Goal: Information Seeking & Learning: Learn about a topic

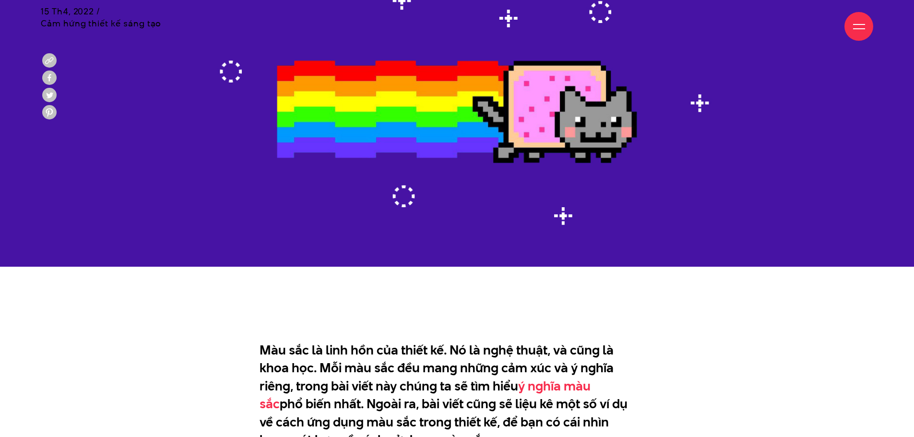
scroll to position [384, 0]
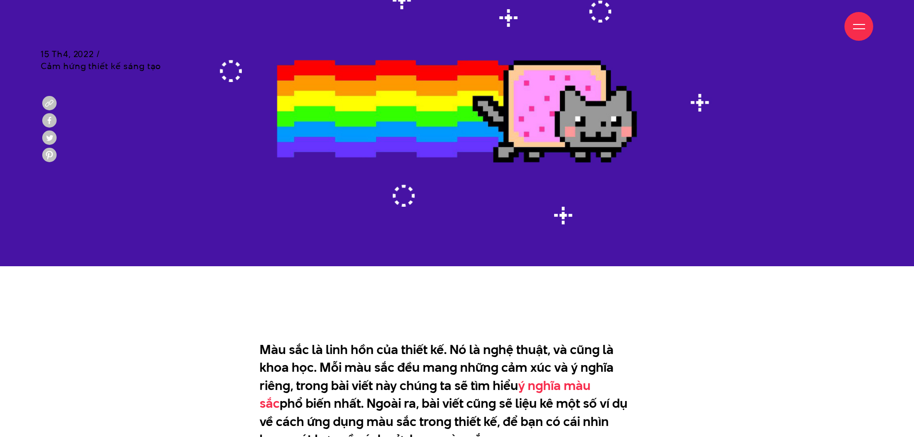
click at [479, 139] on img at bounding box center [457, 111] width 914 height 309
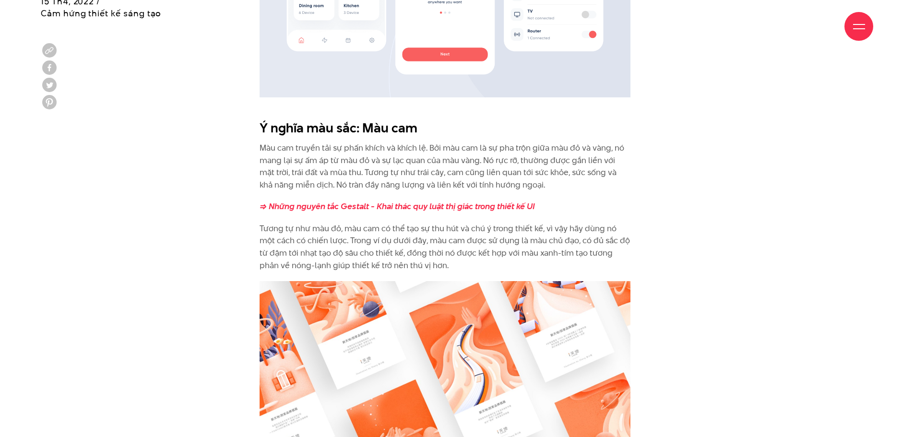
scroll to position [1439, 0]
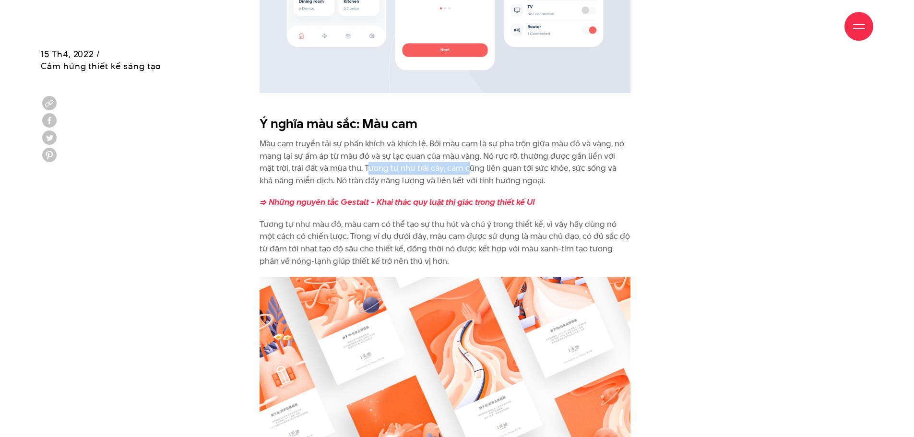
drag, startPoint x: 352, startPoint y: 171, endPoint x: 470, endPoint y: 171, distance: 118.0
click at [460, 171] on p "Màu cam truyền tải sự phấn khích và khích lệ. Bởi màu cam là sự pha trộn giữa m…" at bounding box center [445, 162] width 371 height 49
drag, startPoint x: 547, startPoint y: 171, endPoint x: 639, endPoint y: 172, distance: 92.1
click at [623, 171] on p "Màu cam truyền tải sự phấn khích và khích lệ. Bởi màu cam là sự pha trộn giữa m…" at bounding box center [445, 162] width 371 height 49
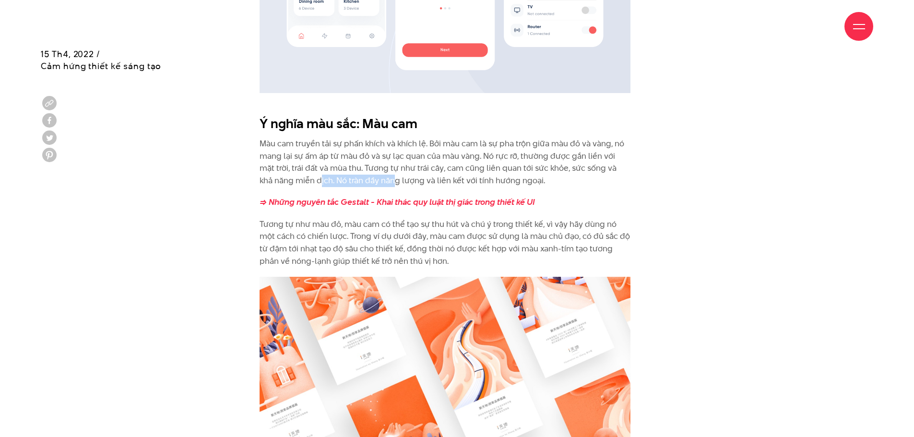
drag, startPoint x: 305, startPoint y: 179, endPoint x: 387, endPoint y: 178, distance: 82.1
click at [380, 179] on p "Màu cam truyền tải sự phấn khích và khích lệ. Bởi màu cam là sự pha trộn giữa m…" at bounding box center [445, 162] width 371 height 49
drag, startPoint x: 410, startPoint y: 177, endPoint x: 495, endPoint y: 177, distance: 84.4
click at [485, 177] on p "Màu cam truyền tải sự phấn khích và khích lệ. Bởi màu cam là sự pha trộn giữa m…" at bounding box center [445, 162] width 371 height 49
drag, startPoint x: 514, startPoint y: 177, endPoint x: 540, endPoint y: 176, distance: 26.4
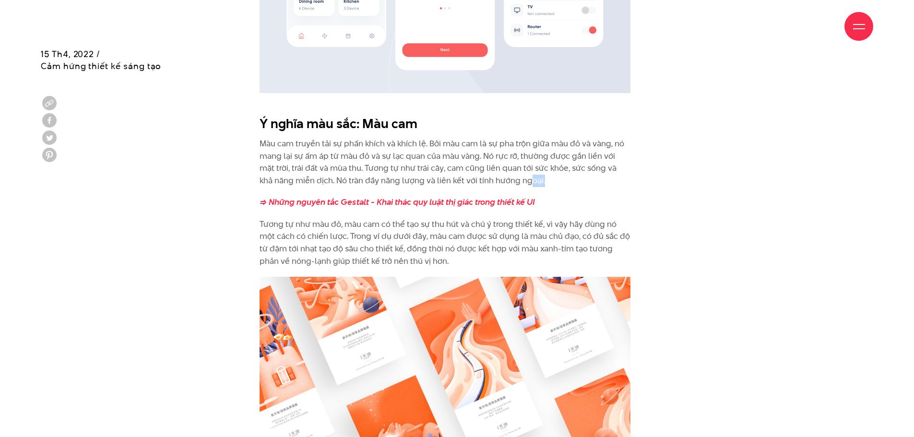
click at [535, 177] on p "Màu cam truyền tải sự phấn khích và khích lệ. Bởi màu cam là sự pha trộn giữa m…" at bounding box center [445, 162] width 371 height 49
click at [577, 176] on p "Màu cam truyền tải sự phấn khích và khích lệ. Bởi màu cam là sự pha trộn giữa m…" at bounding box center [445, 162] width 371 height 49
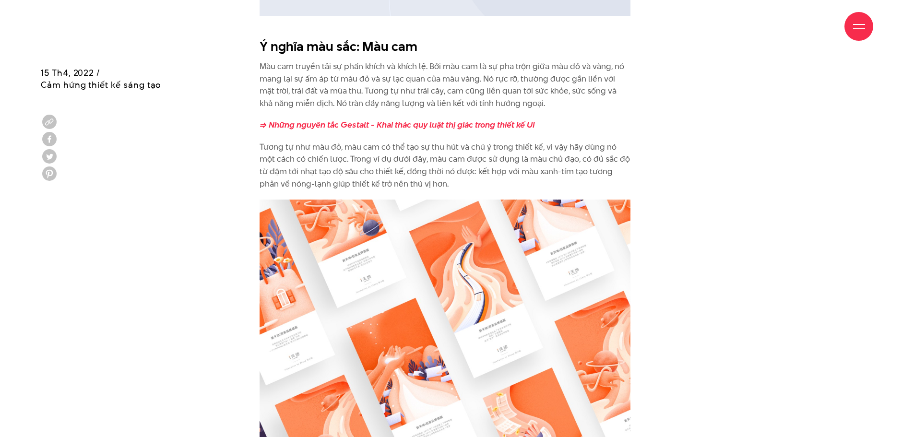
scroll to position [1535, 0]
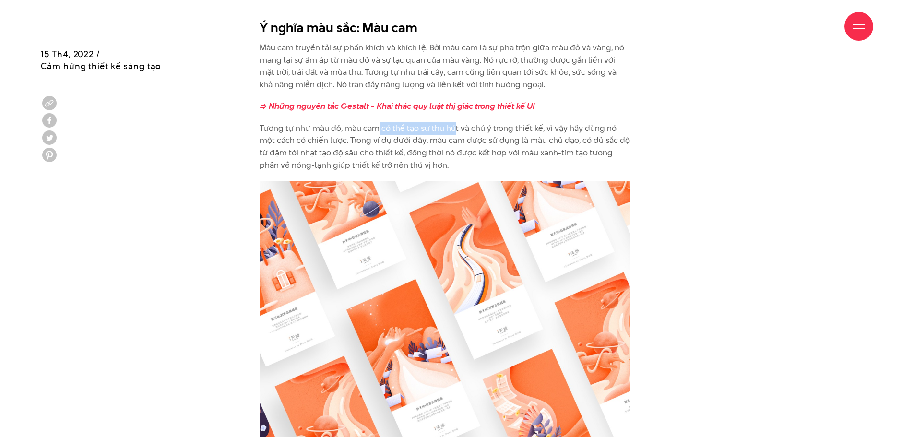
drag, startPoint x: 392, startPoint y: 128, endPoint x: 500, endPoint y: 126, distance: 108.0
click at [462, 127] on p "Tương tự như màu đỏ, màu cam có thể tạo sự thu hút và chú ý trong thiết kế, vì …" at bounding box center [445, 146] width 371 height 49
drag, startPoint x: 525, startPoint y: 126, endPoint x: 633, endPoint y: 126, distance: 108.0
click at [588, 126] on p "Tương tự như màu đỏ, màu cam có thể tạo sự thu hút và chú ý trong thiết kế, vì …" at bounding box center [445, 146] width 371 height 49
click at [326, 140] on p "Tương tự như màu đỏ, màu cam có thể tạo sự thu hút và chú ý trong thiết kế, vì …" at bounding box center [445, 146] width 371 height 49
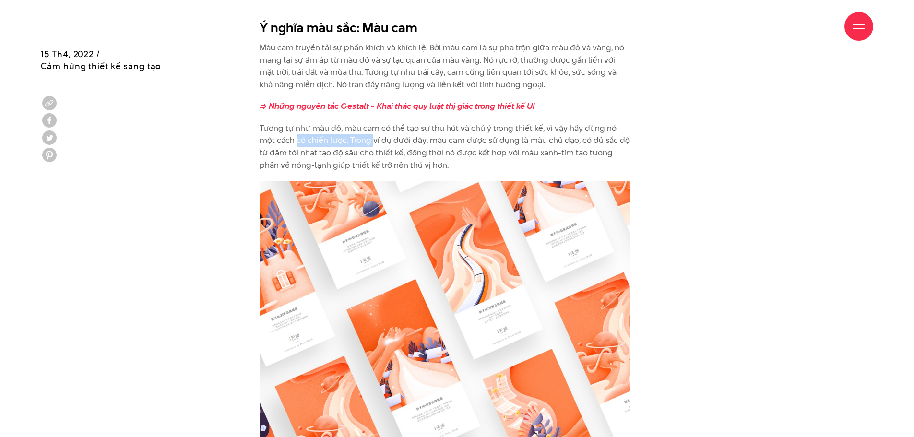
drag, startPoint x: 332, startPoint y: 143, endPoint x: 375, endPoint y: 143, distance: 43.2
click at [372, 143] on p "Tương tự như màu đỏ, màu cam có thể tạo sự thu hút và chú ý trong thiết kế, vì …" at bounding box center [445, 146] width 371 height 49
drag, startPoint x: 480, startPoint y: 144, endPoint x: 548, endPoint y: 144, distance: 68.6
click at [507, 144] on p "Tương tự như màu đỏ, màu cam có thể tạo sự thu hút và chú ý trong thiết kế, vì …" at bounding box center [445, 146] width 371 height 49
drag, startPoint x: 602, startPoint y: 146, endPoint x: 658, endPoint y: 146, distance: 56.1
